Goal: Task Accomplishment & Management: Manage account settings

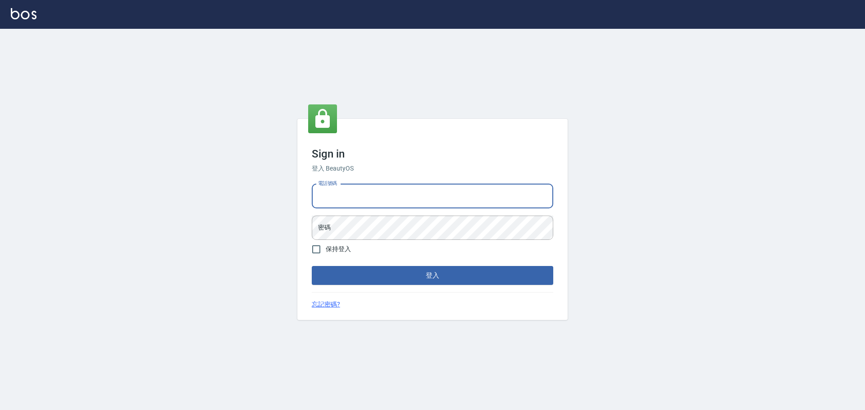
click at [340, 191] on input "電話號碼" at bounding box center [432, 196] width 241 height 24
type input "0916914211"
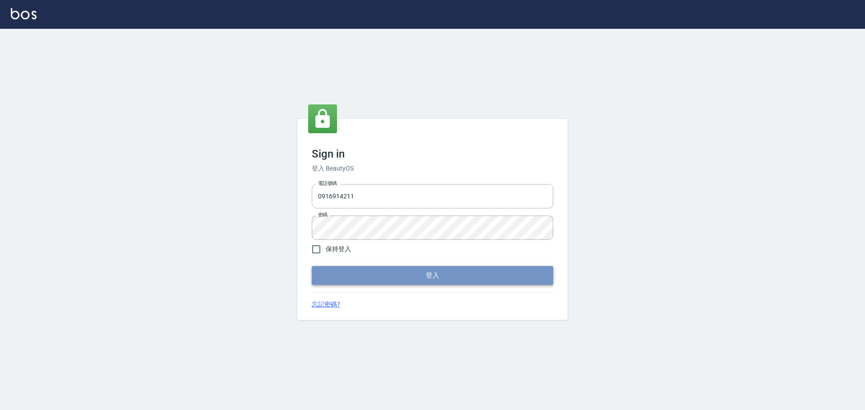
click at [342, 282] on button "登入" at bounding box center [432, 275] width 241 height 19
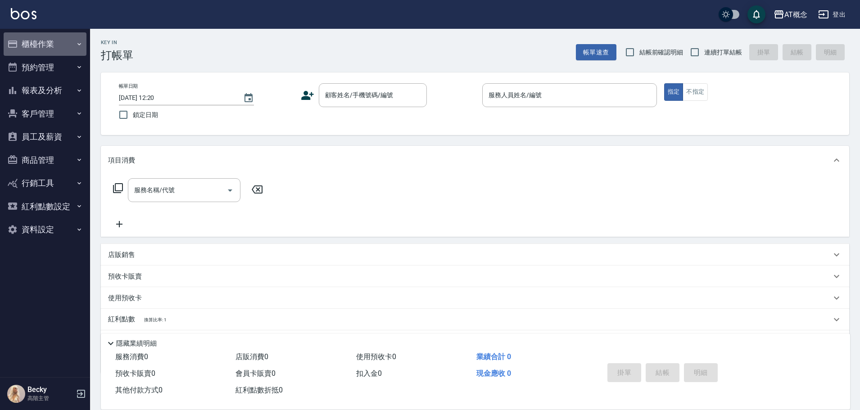
click at [33, 46] on button "櫃檯作業" at bounding box center [45, 43] width 83 height 23
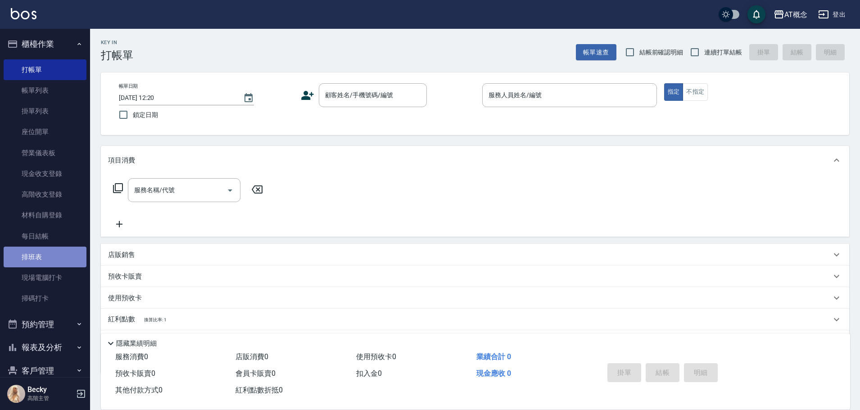
click at [57, 257] on link "排班表" at bounding box center [45, 257] width 83 height 21
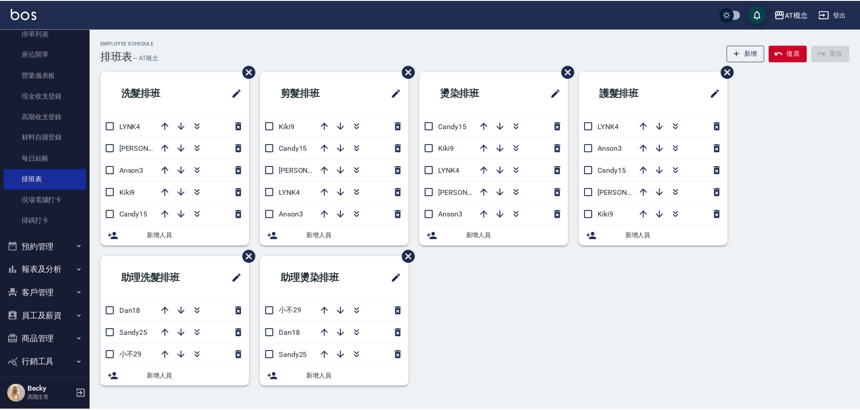
scroll to position [90, 0]
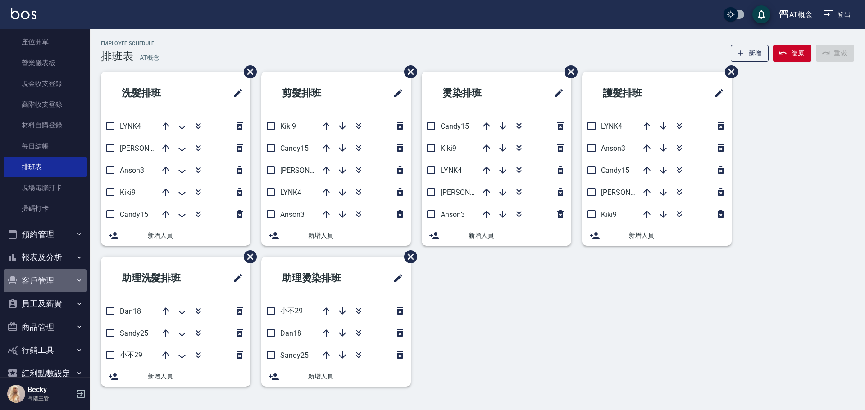
click at [48, 284] on button "客戶管理" at bounding box center [45, 280] width 83 height 23
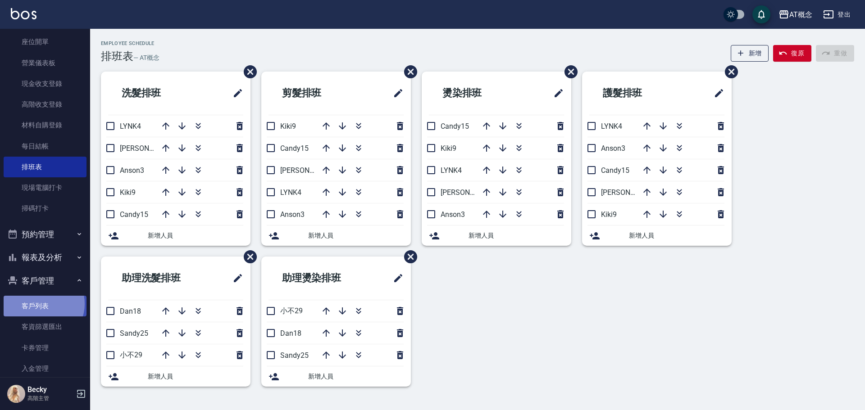
click at [42, 304] on link "客戶列表" at bounding box center [45, 306] width 83 height 21
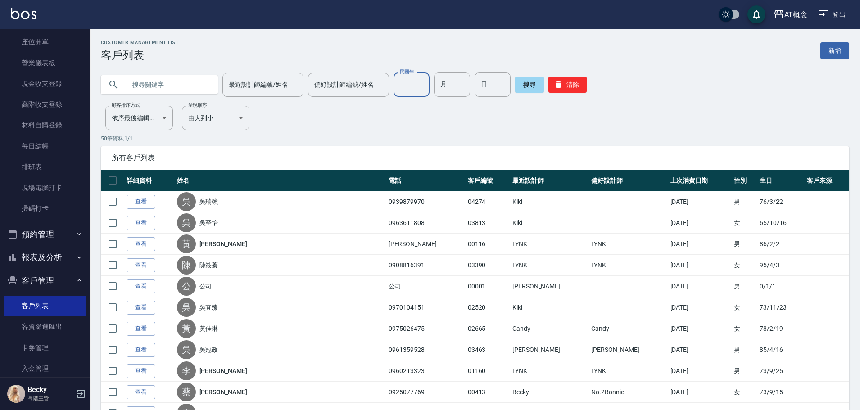
click at [408, 91] on input "民國年" at bounding box center [412, 85] width 36 height 24
type input "94"
type input "10"
type input "17"
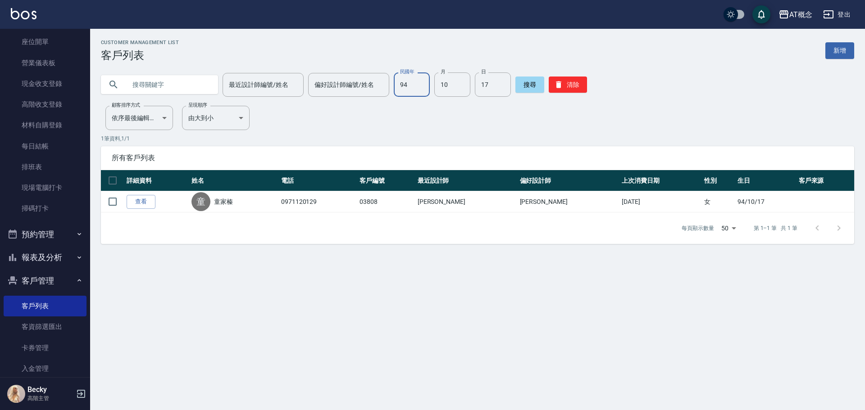
click at [414, 83] on input "94" at bounding box center [412, 85] width 36 height 24
click at [562, 82] on button "清除" at bounding box center [568, 85] width 38 height 16
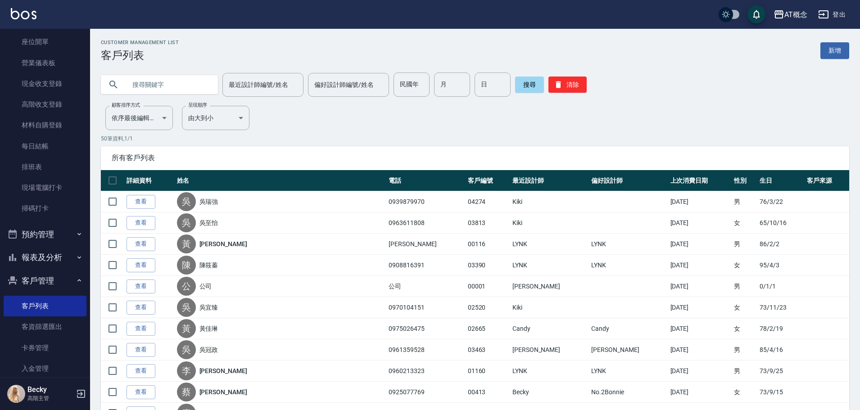
click at [129, 86] on input "text" at bounding box center [168, 85] width 85 height 24
type input "楊"
click at [250, 86] on input "最近設計師編號/姓名" at bounding box center [263, 85] width 73 height 16
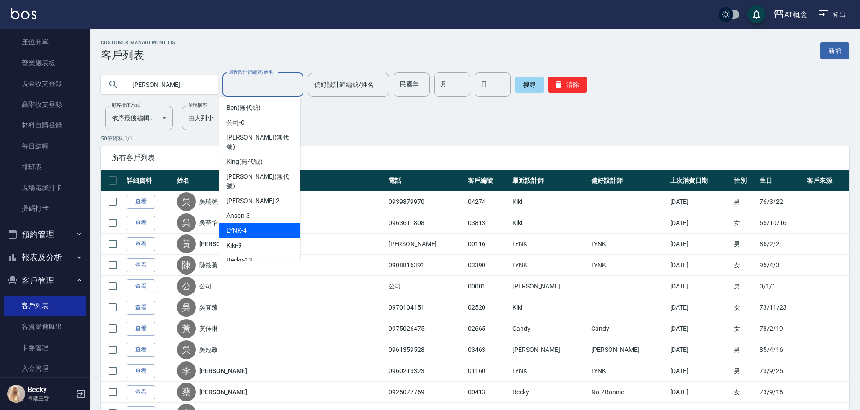
click at [264, 223] on div "LYNK -4" at bounding box center [259, 230] width 81 height 15
type input "LYNK-4"
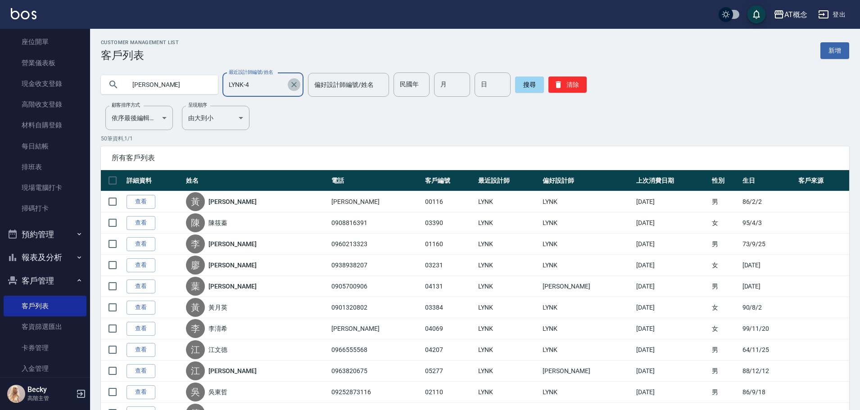
click at [290, 80] on icon "Clear" at bounding box center [294, 84] width 9 height 9
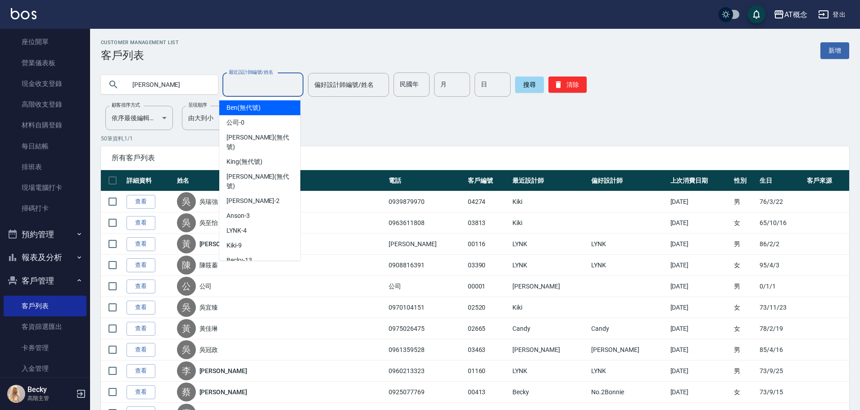
click at [247, 86] on input "最近設計師編號/姓名" at bounding box center [263, 85] width 73 height 16
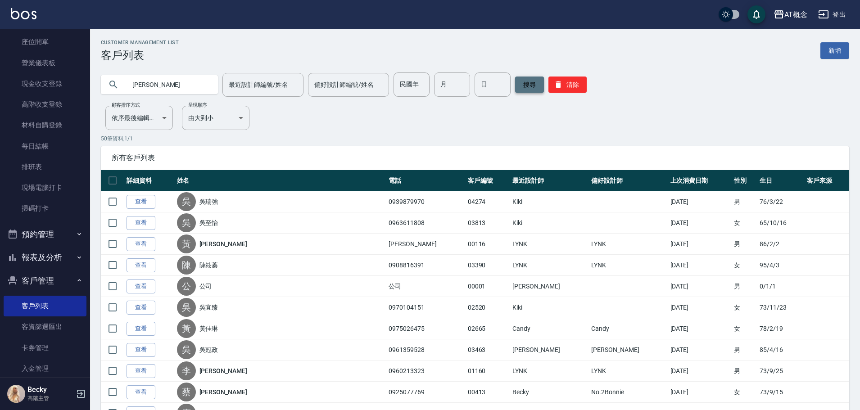
click at [531, 86] on button "搜尋" at bounding box center [529, 85] width 29 height 16
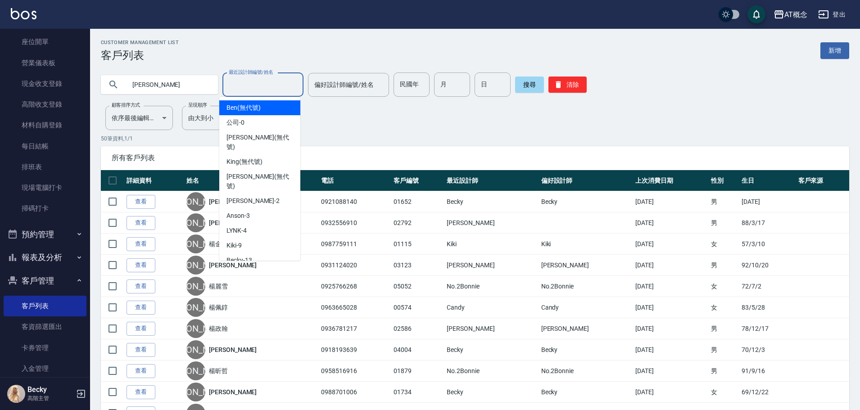
click at [274, 89] on input "最近設計師編號/姓名" at bounding box center [263, 85] width 73 height 16
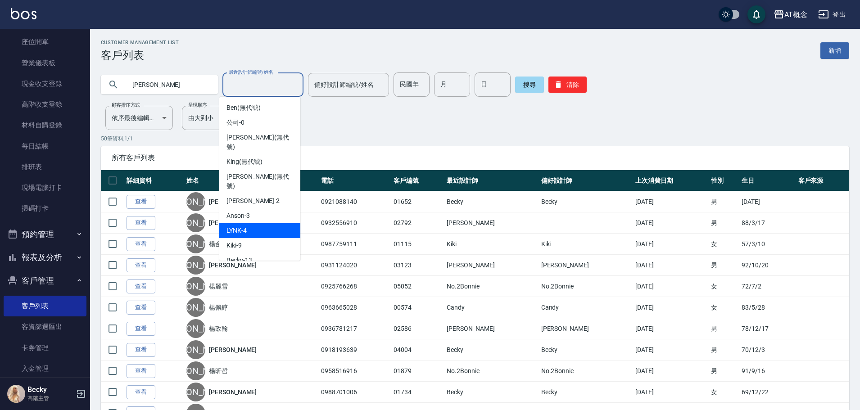
click at [254, 223] on div "LYNK -4" at bounding box center [259, 230] width 81 height 15
type input "LYNK-4"
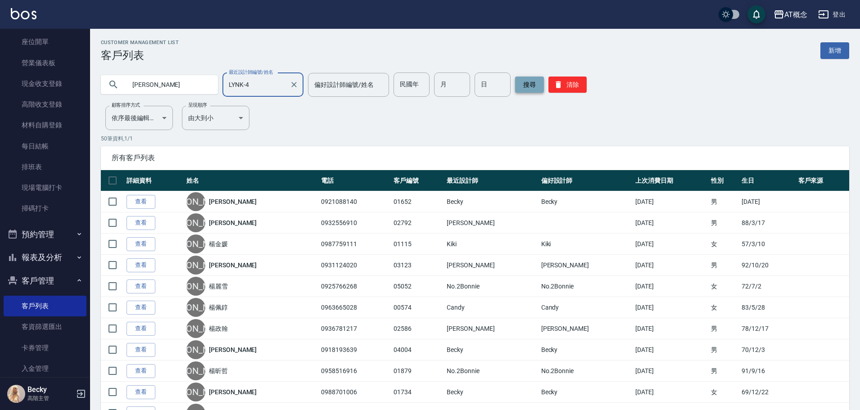
click at [534, 87] on button "搜尋" at bounding box center [529, 85] width 29 height 16
click at [525, 85] on button "搜尋" at bounding box center [529, 85] width 29 height 16
click at [575, 88] on button "清除" at bounding box center [568, 85] width 38 height 16
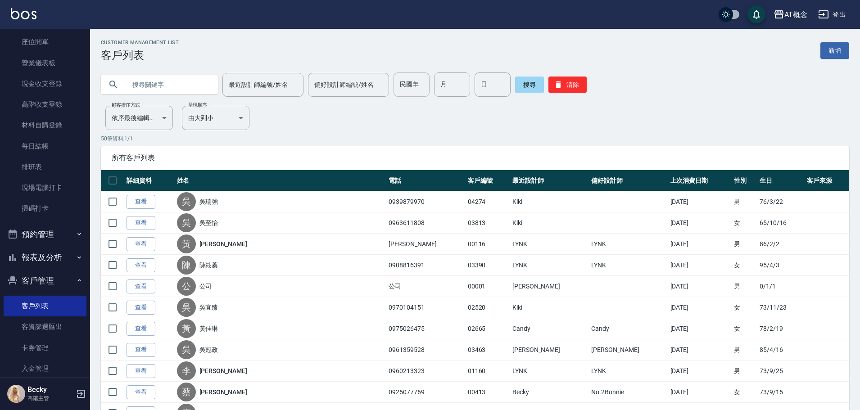
click at [411, 92] on input "民國年" at bounding box center [412, 85] width 36 height 24
type input "78"
type input "10"
type input "29"
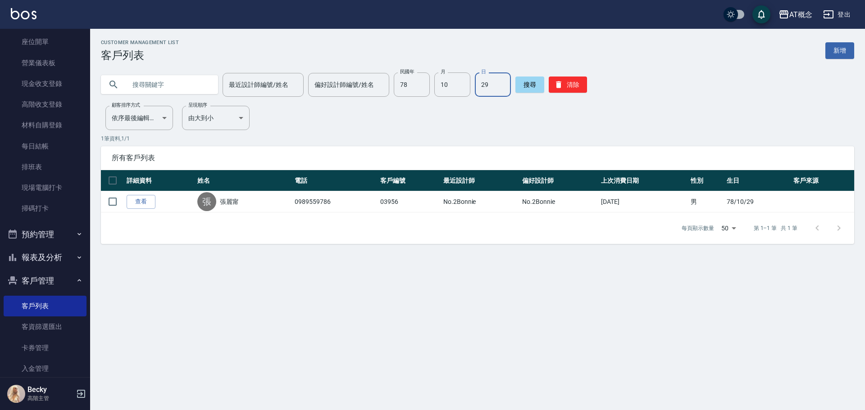
drag, startPoint x: 569, startPoint y: 87, endPoint x: 272, endPoint y: 45, distance: 299.3
click at [553, 83] on button "清除" at bounding box center [568, 85] width 38 height 16
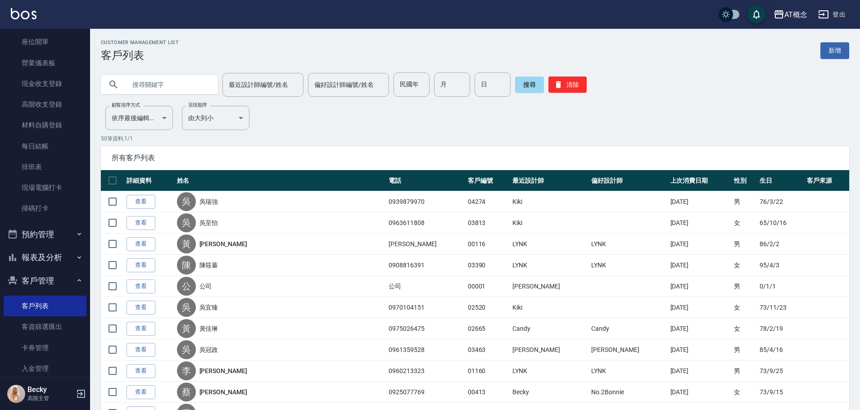
click at [189, 82] on input "text" at bounding box center [168, 85] width 85 height 24
type input "0952889068"
